Goal: Information Seeking & Learning: Compare options

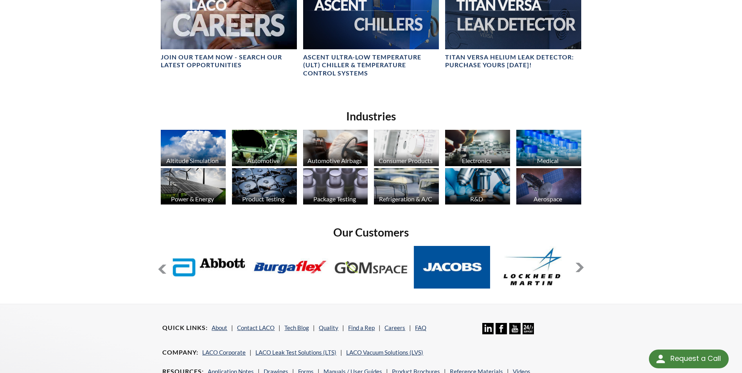
scroll to position [508, 0]
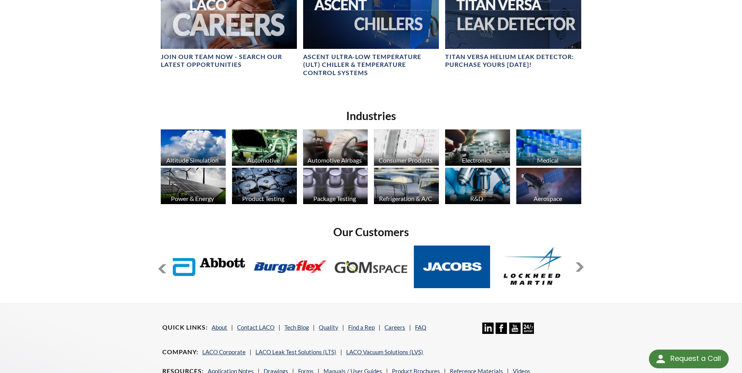
click at [267, 188] on img at bounding box center [264, 186] width 65 height 36
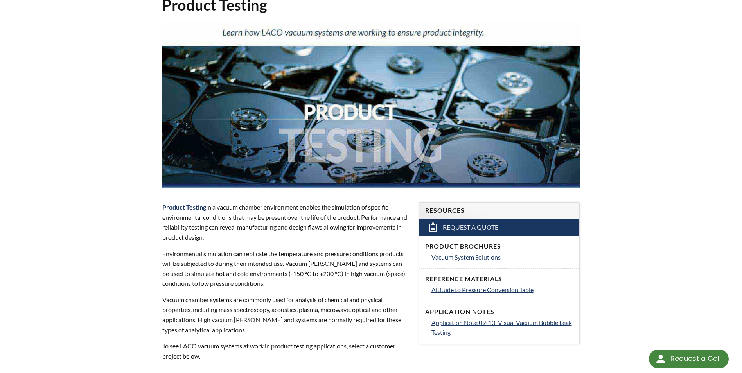
select select "Language Translate Widget"
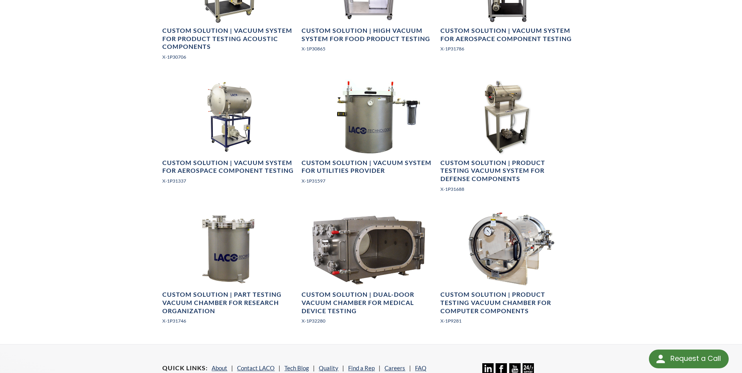
scroll to position [1095, 0]
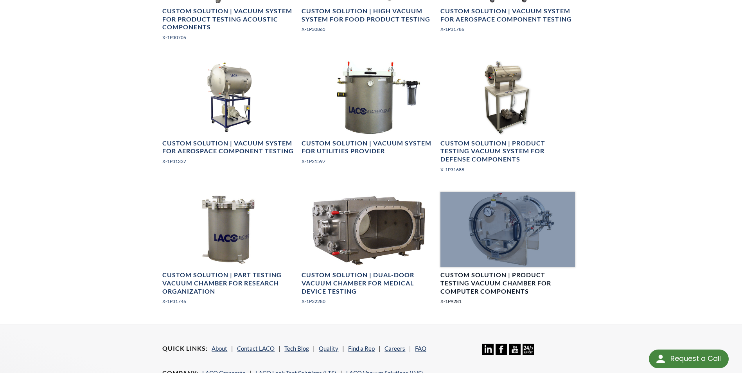
click at [500, 234] on div at bounding box center [507, 229] width 134 height 75
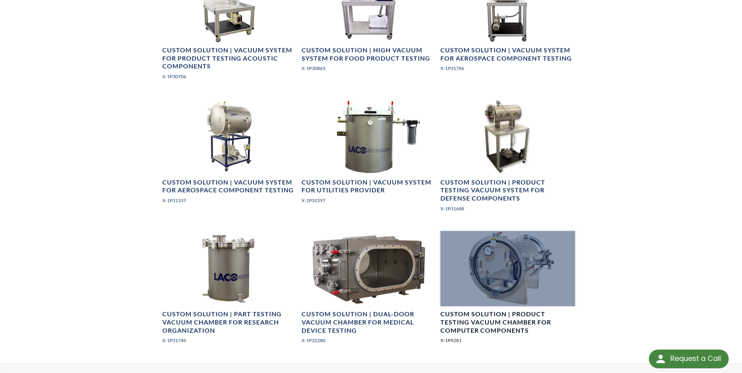
scroll to position [1017, 0]
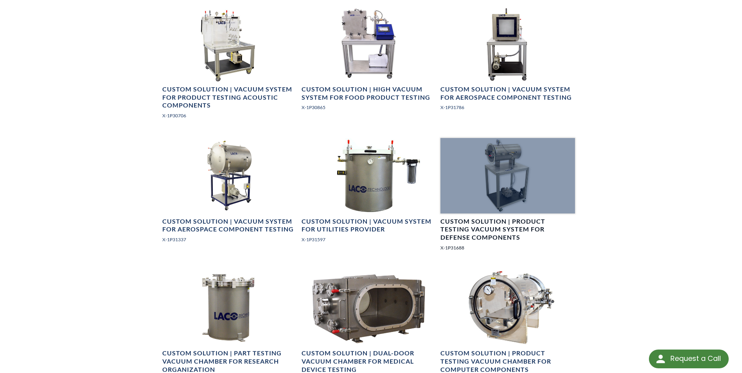
click at [493, 173] on div at bounding box center [507, 175] width 134 height 75
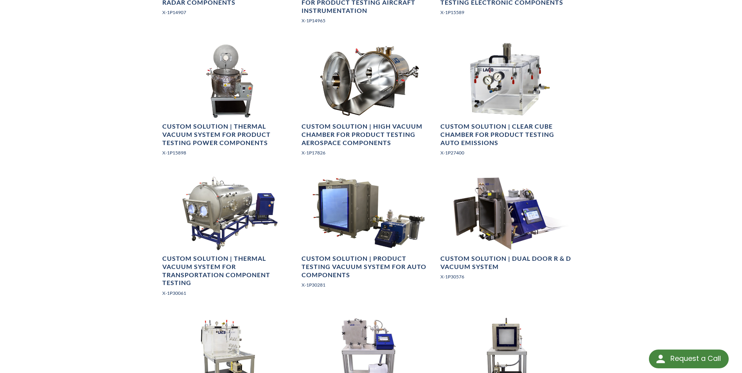
scroll to position [704, 0]
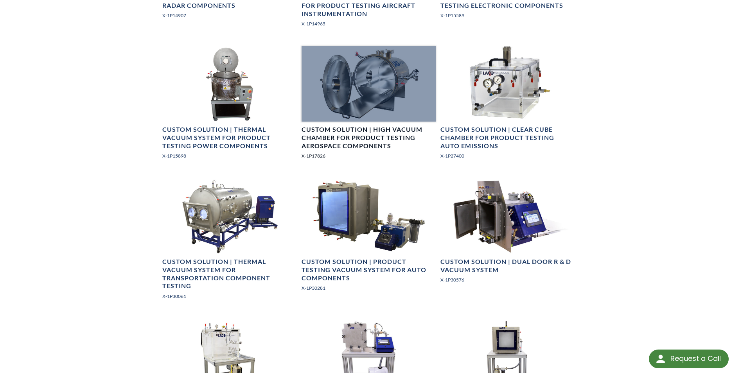
click at [382, 104] on div at bounding box center [368, 83] width 134 height 75
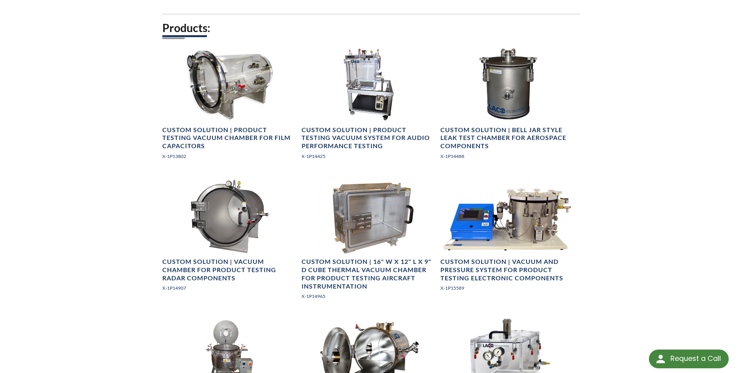
scroll to position [430, 0]
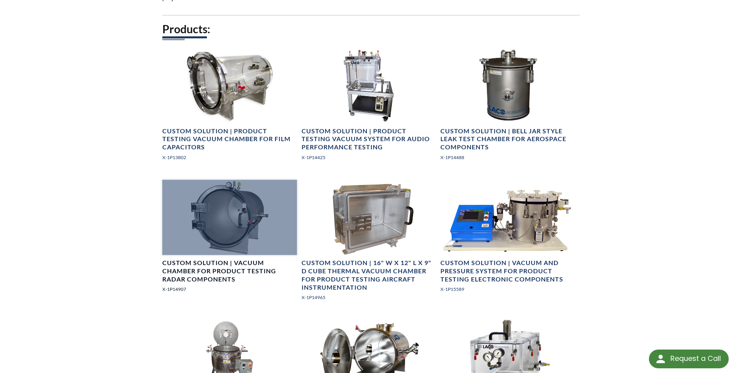
click at [216, 221] on div at bounding box center [229, 217] width 134 height 75
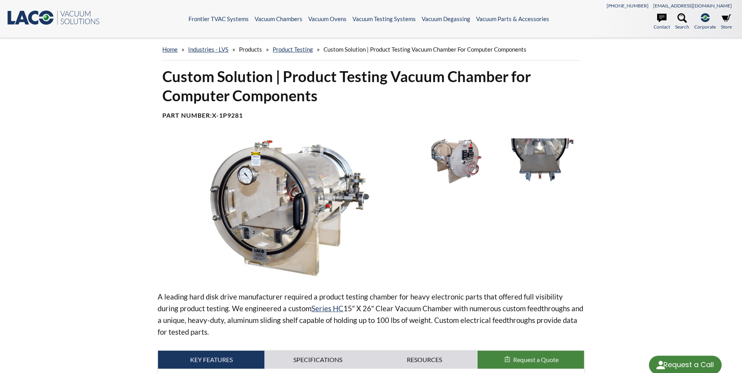
select select "Language Translate Widget"
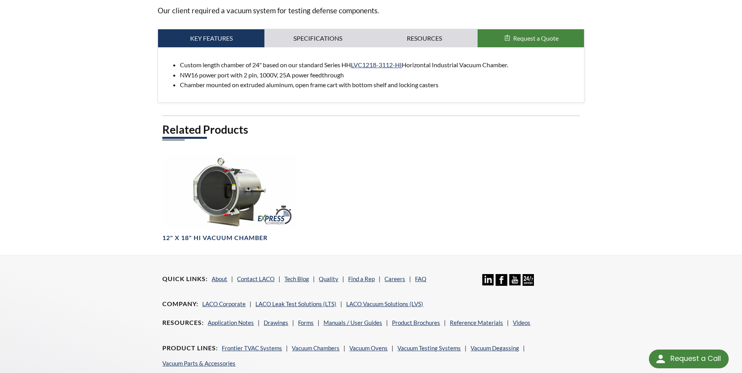
scroll to position [364, 0]
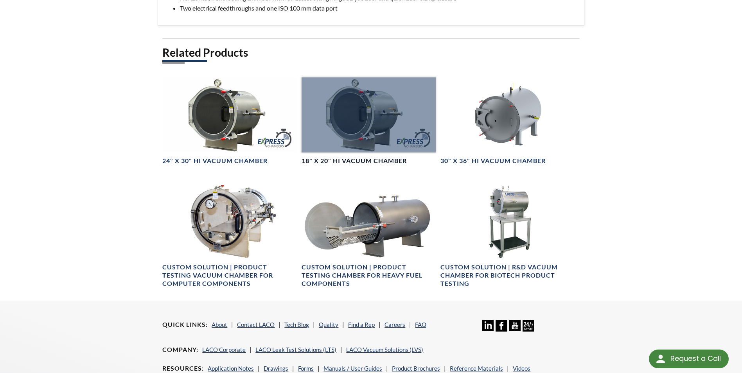
scroll to position [391, 0]
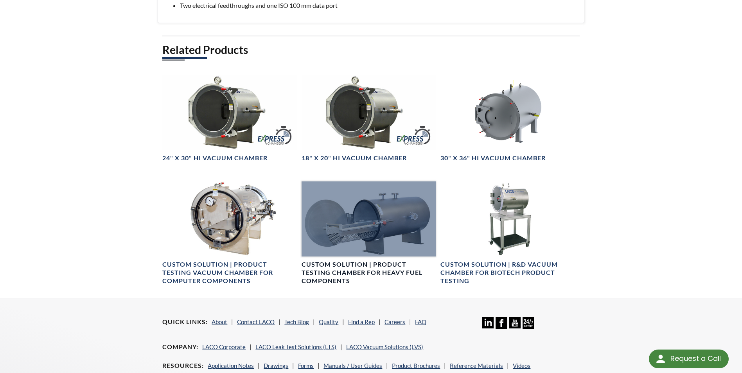
click at [351, 236] on div at bounding box center [368, 218] width 134 height 75
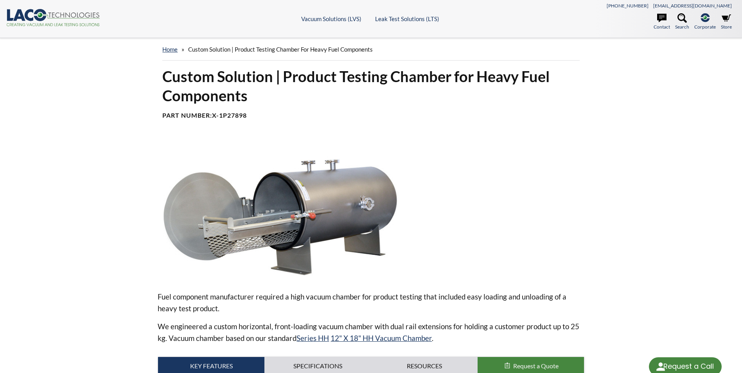
select select "Language Translate Widget"
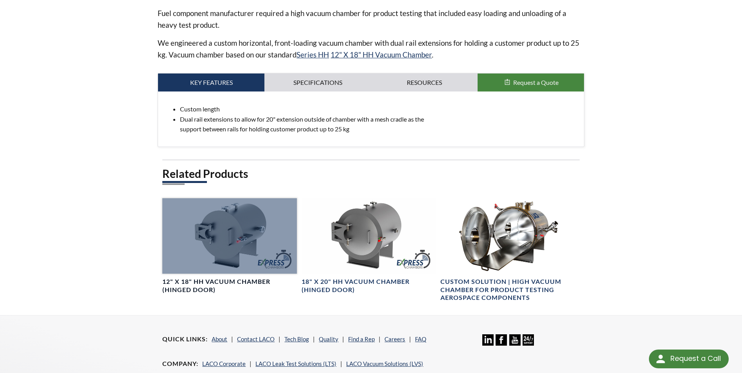
scroll to position [352, 0]
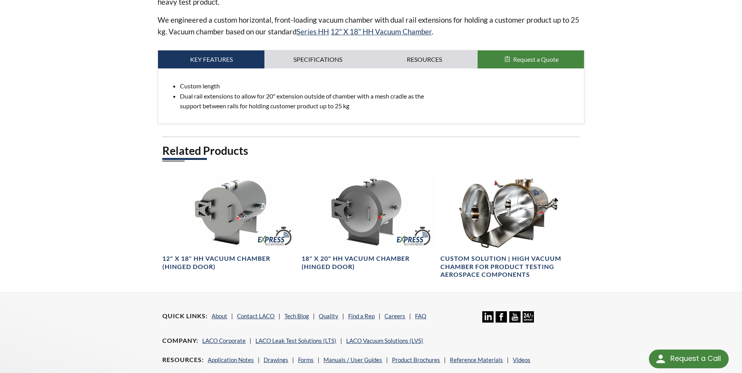
scroll to position [235, 0]
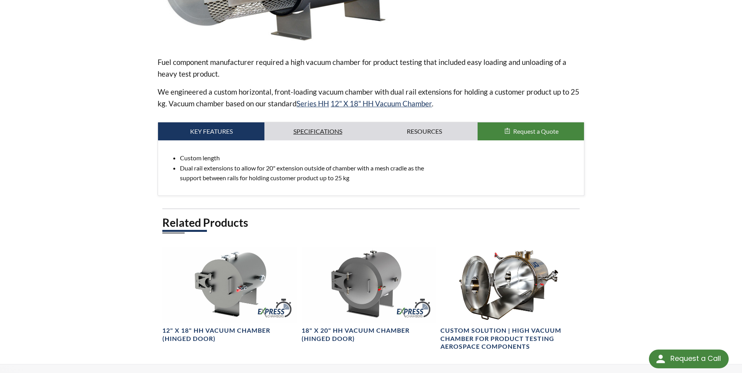
click at [292, 132] on link "Specifications" at bounding box center [317, 131] width 106 height 18
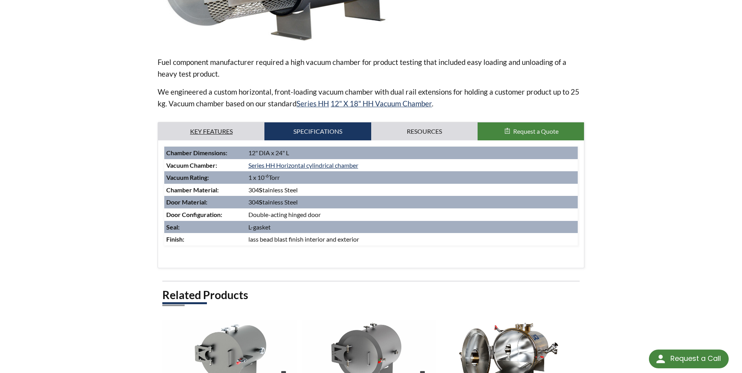
click at [213, 134] on link "Key Features" at bounding box center [211, 131] width 106 height 18
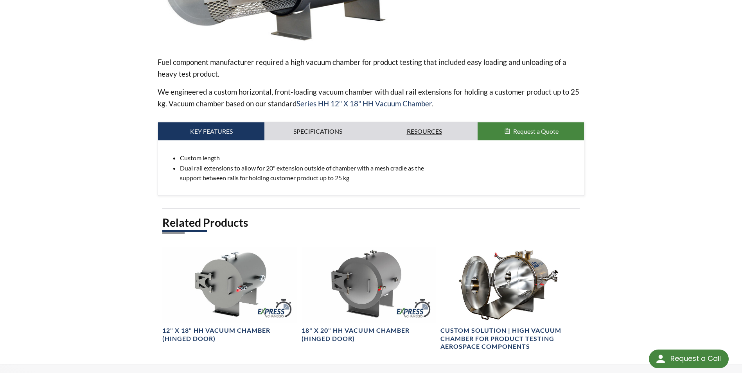
click at [420, 131] on link "Resources" at bounding box center [424, 131] width 106 height 18
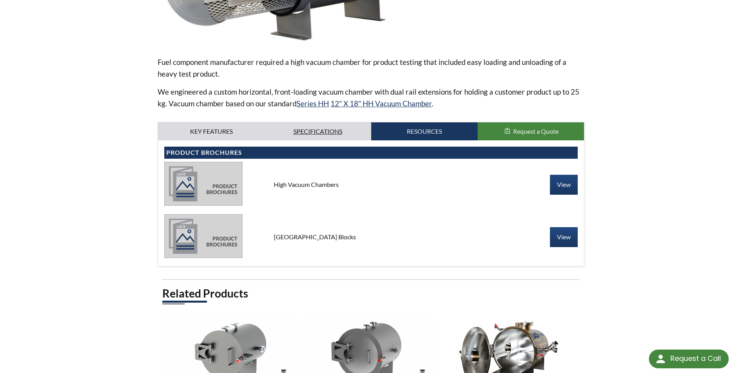
click at [307, 135] on link "Specifications" at bounding box center [317, 131] width 106 height 18
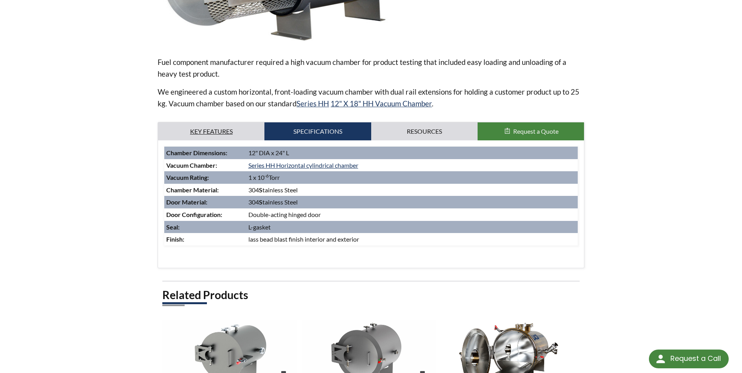
click at [210, 131] on link "Key Features" at bounding box center [211, 131] width 106 height 18
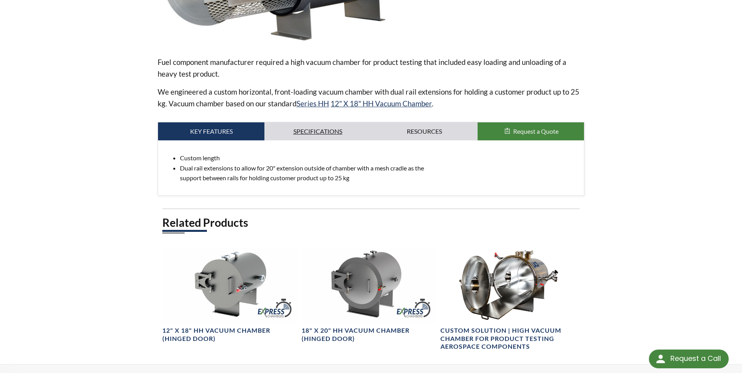
click at [316, 135] on link "Specifications" at bounding box center [317, 131] width 106 height 18
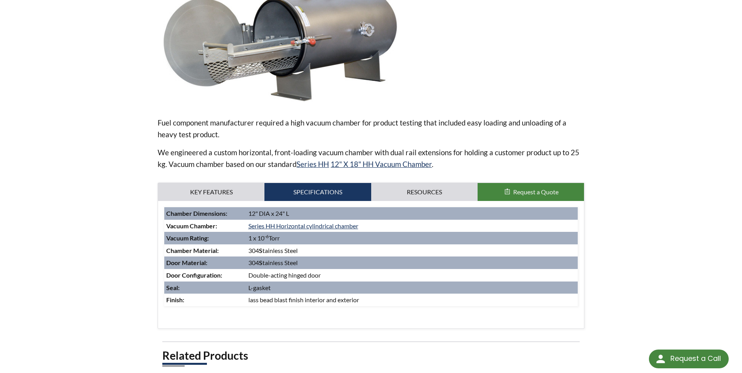
scroll to position [167, 0]
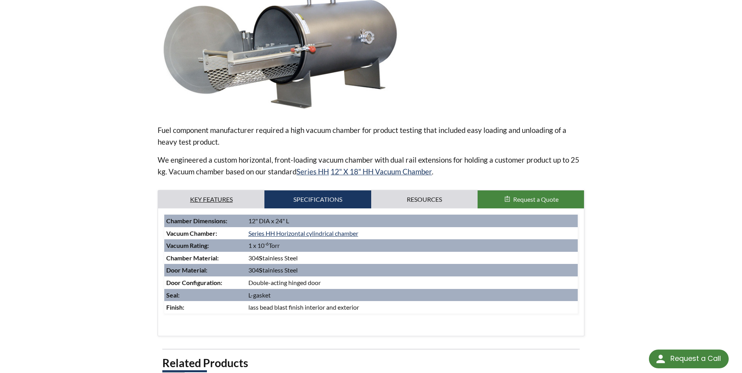
click at [212, 199] on link "Key Features" at bounding box center [211, 199] width 106 height 18
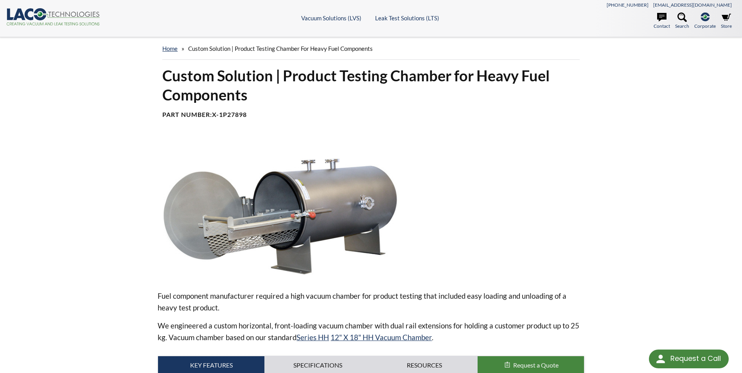
scroll to position [0, 0]
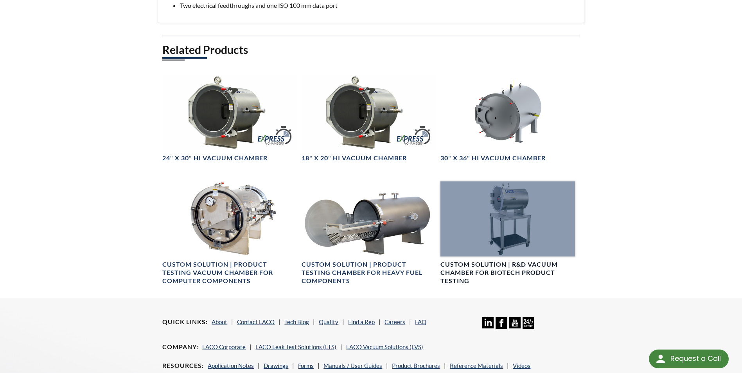
click at [522, 244] on div at bounding box center [507, 218] width 134 height 75
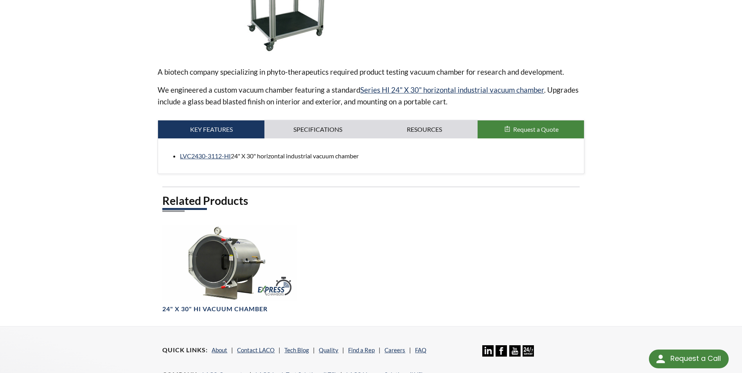
scroll to position [235, 0]
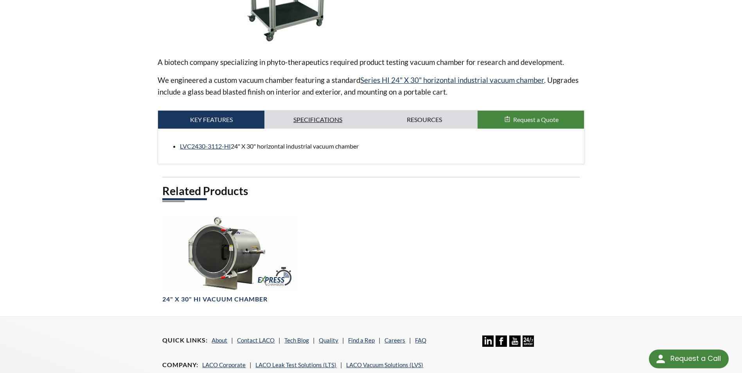
click at [325, 118] on link "Specifications" at bounding box center [317, 120] width 106 height 18
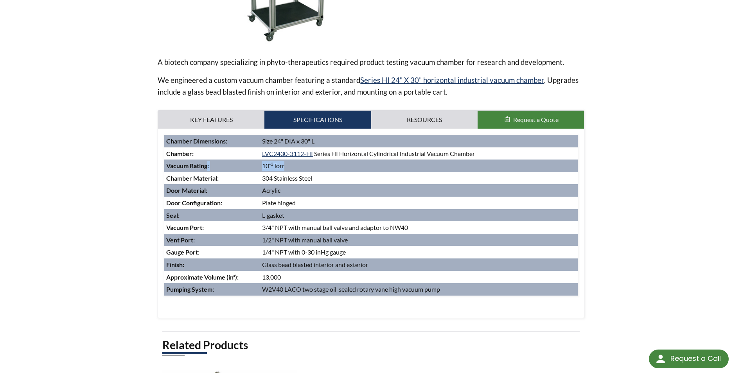
drag, startPoint x: 257, startPoint y: 165, endPoint x: 283, endPoint y: 165, distance: 25.8
click at [283, 165] on tr "Vacuum Rating : 10 -3 Torr" at bounding box center [370, 166] width 413 height 13
drag, startPoint x: 283, startPoint y: 165, endPoint x: 292, endPoint y: 167, distance: 9.7
click at [292, 167] on td "10 -3 Torr" at bounding box center [419, 166] width 318 height 13
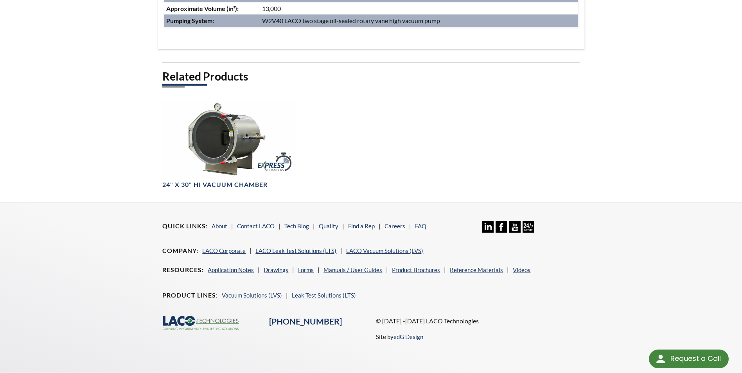
scroll to position [508, 0]
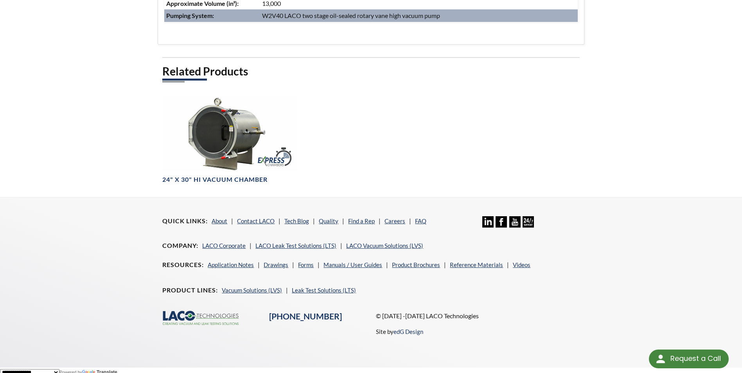
click at [452, 121] on div "Related Products 24" X 30" HI Vacuum Chamber" at bounding box center [370, 130] width 417 height 133
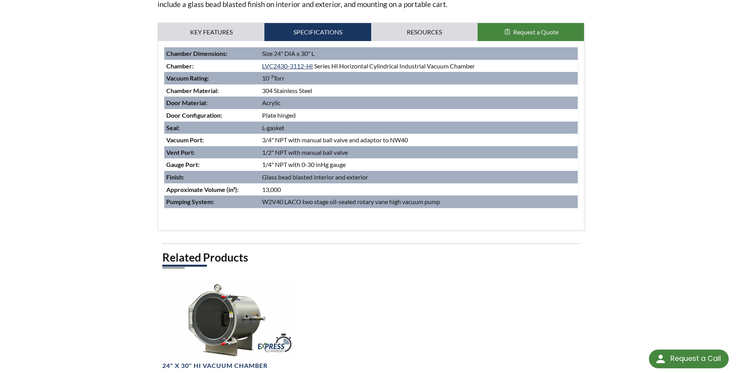
scroll to position [274, 0]
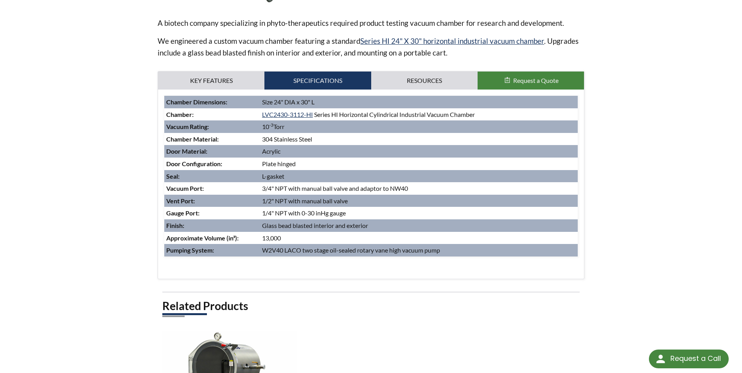
click at [313, 213] on td "1/4" NPT with 0-30 inHg gauge" at bounding box center [419, 213] width 318 height 13
click at [316, 213] on td "1/4" NPT with 0-30 inHg gauge" at bounding box center [419, 213] width 318 height 13
click at [328, 213] on td "1/4" NPT with 0-30 inHg gauge" at bounding box center [419, 213] width 318 height 13
drag, startPoint x: 328, startPoint y: 213, endPoint x: 353, endPoint y: 214, distance: 25.0
click at [353, 214] on td "1/4" NPT with 0-30 inHg gauge" at bounding box center [419, 213] width 318 height 13
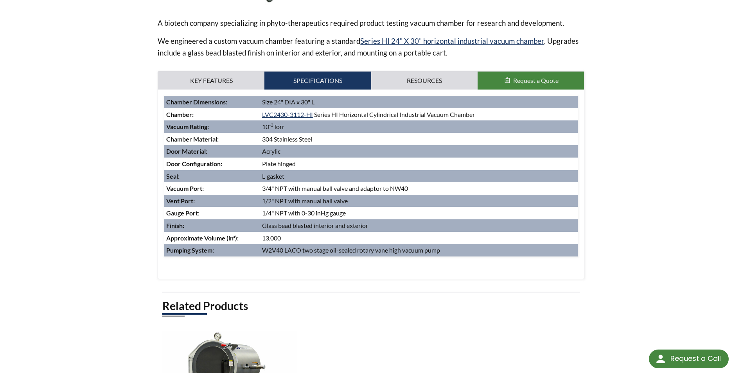
click at [262, 132] on td "10 -3 Torr" at bounding box center [419, 126] width 318 height 13
drag, startPoint x: 259, startPoint y: 140, endPoint x: 337, endPoint y: 138, distance: 77.5
click at [337, 138] on tr "Chamber Material : 304 Stainless Steel" at bounding box center [370, 139] width 413 height 13
drag, startPoint x: 337, startPoint y: 138, endPoint x: 312, endPoint y: 140, distance: 24.3
click at [312, 140] on td "304 Stainless Steel" at bounding box center [419, 139] width 318 height 13
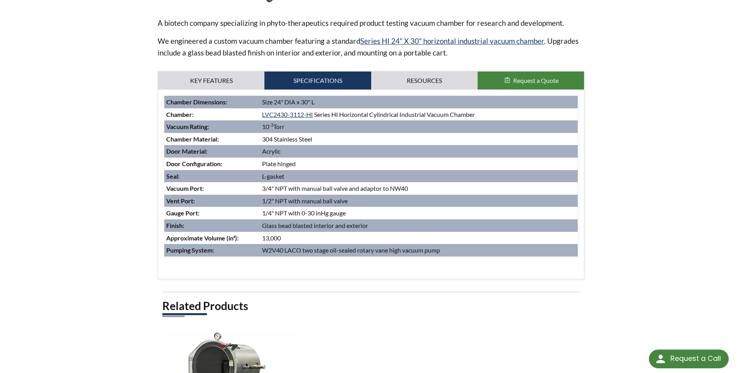
click at [262, 139] on td "304 Stainless Steel" at bounding box center [419, 139] width 318 height 13
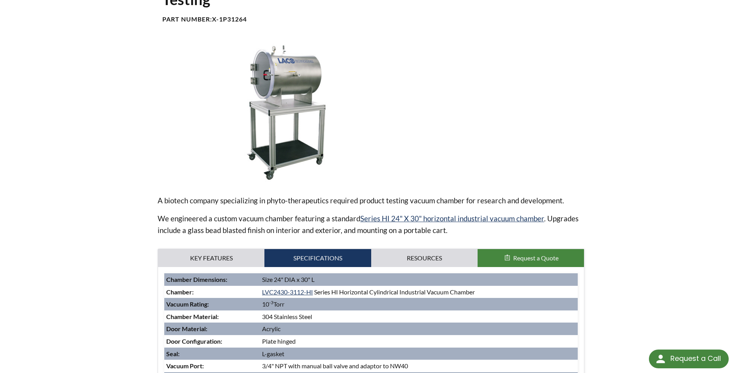
scroll to position [39, 0]
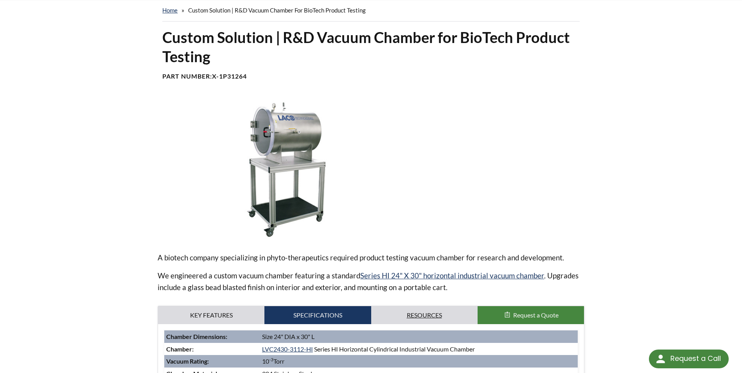
click at [428, 317] on link "Resources" at bounding box center [424, 315] width 106 height 18
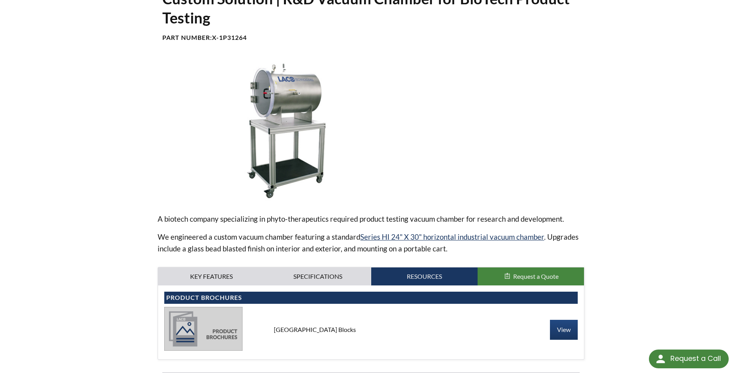
scroll to position [156, 0]
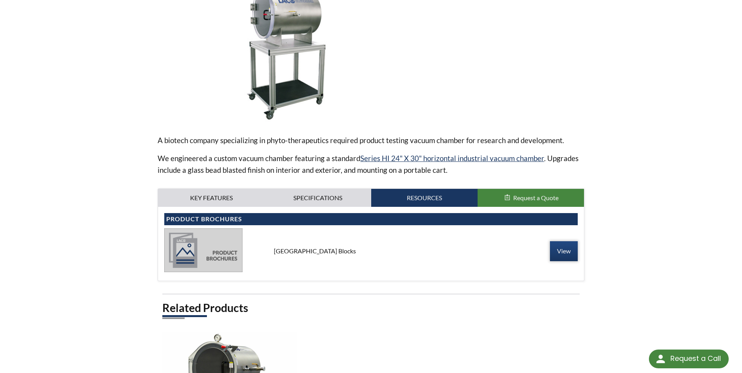
click at [555, 250] on link "View" at bounding box center [564, 251] width 28 height 20
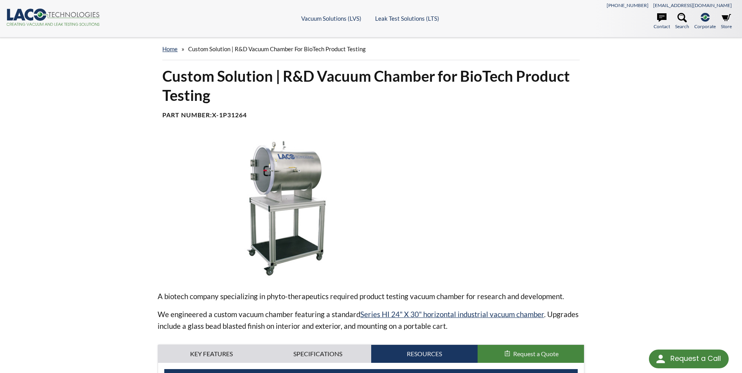
scroll to position [0, 0]
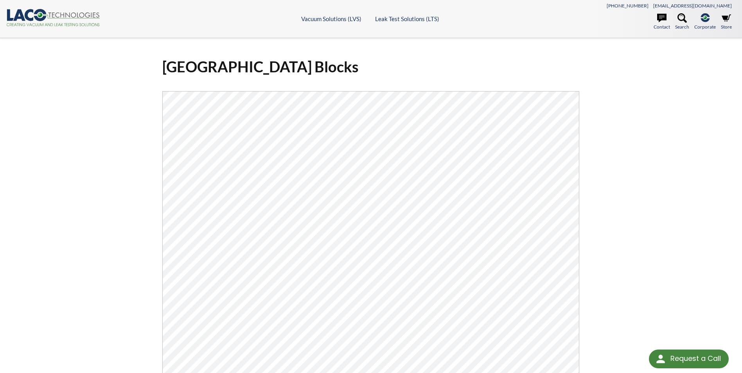
click at [602, 168] on div "Vacuum Chamber Building Blocks Click Here To Download" at bounding box center [371, 264] width 501 height 426
click at [686, 208] on div "Vacuum Chamber Building Blocks Click Here To Download" at bounding box center [371, 264] width 742 height 452
click at [114, 169] on div "Vacuum Chamber Building Blocks Click Here To Download" at bounding box center [371, 264] width 742 height 452
